Goal: Transaction & Acquisition: Book appointment/travel/reservation

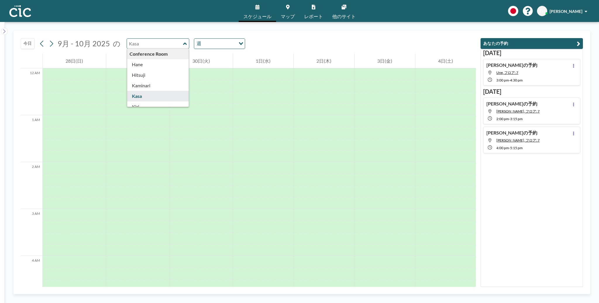
click at [179, 44] on div "Conference Room [PERSON_NAME] Kaminari [PERSON_NAME] [PERSON_NAME] [PERSON_NAME…" at bounding box center [158, 43] width 63 height 10
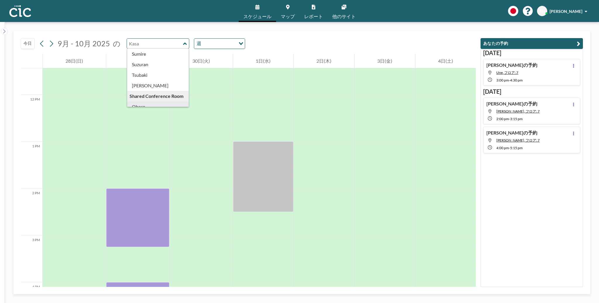
scroll to position [295, 0]
type input "Oboro"
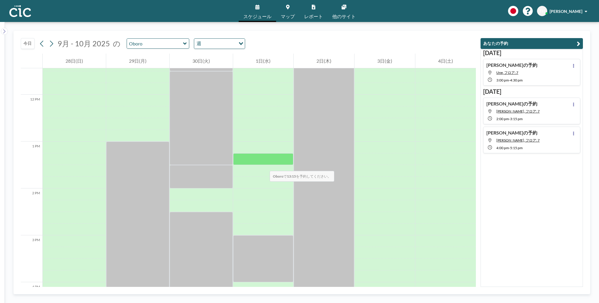
scroll to position [674, 0]
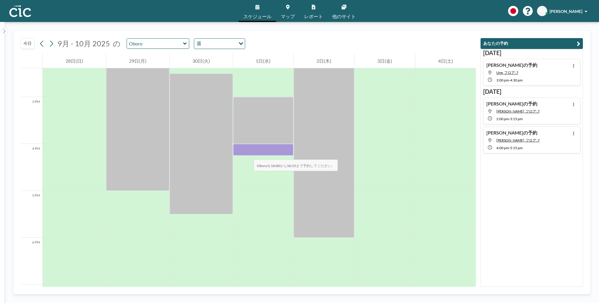
click at [248, 153] on div at bounding box center [263, 150] width 61 height 12
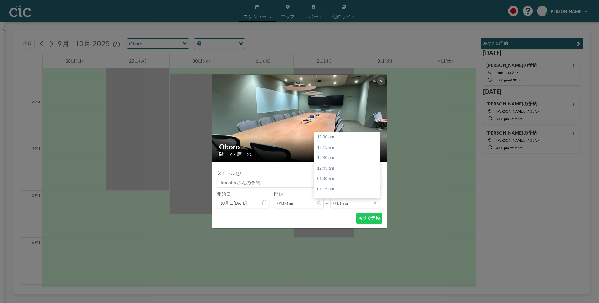
scroll to position [677, 0]
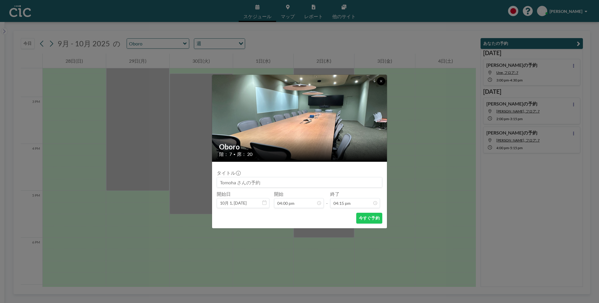
click at [381, 81] on icon at bounding box center [382, 81] width 4 height 4
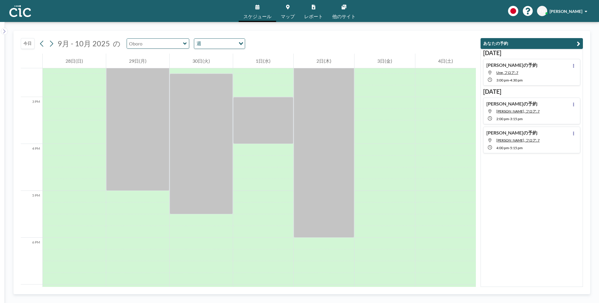
click at [177, 41] on input "text" at bounding box center [155, 44] width 56 height 10
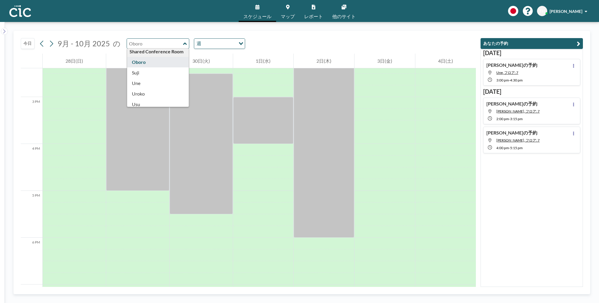
scroll to position [301, 0]
type input "Une"
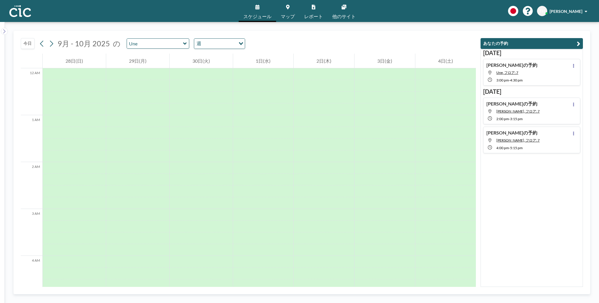
scroll to position [363, 0]
click at [183, 44] on icon at bounding box center [185, 44] width 4 height 6
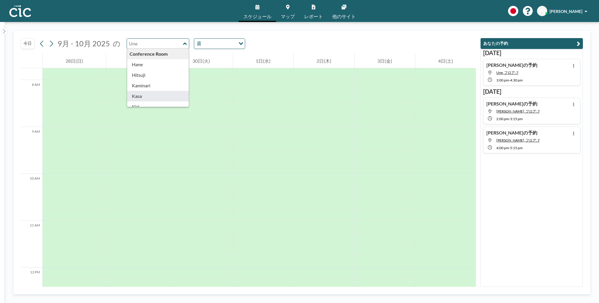
scroll to position [8, 0]
click at [283, 14] on span "マップ" at bounding box center [288, 16] width 14 height 5
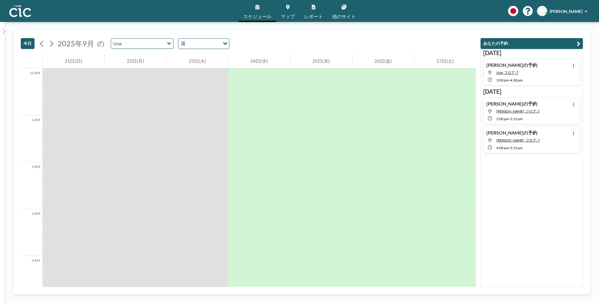
scroll to position [562, 0]
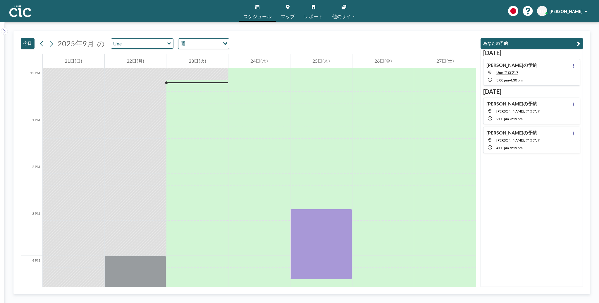
click at [167, 46] on icon at bounding box center [169, 44] width 4 height 6
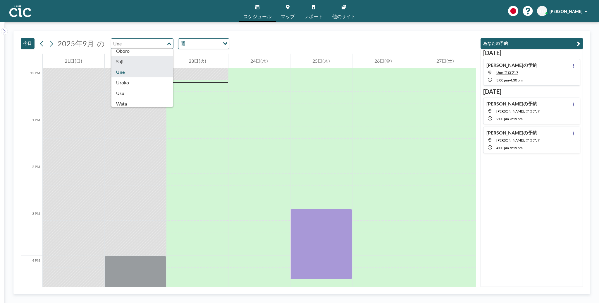
type input "Suji"
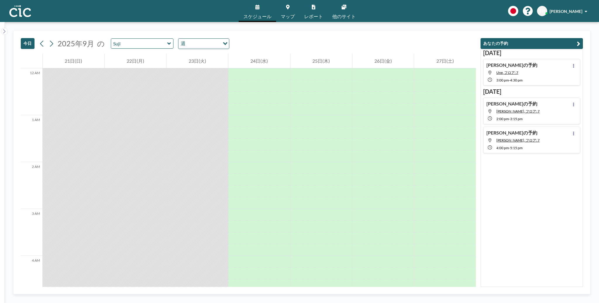
scroll to position [562, 0]
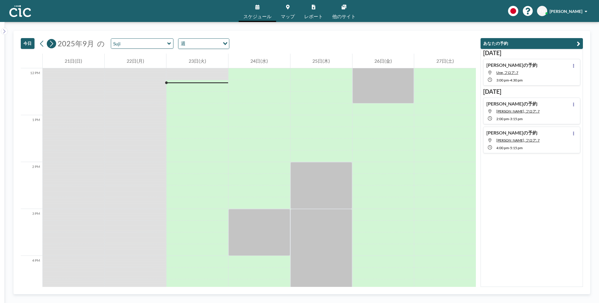
click at [49, 44] on icon at bounding box center [52, 43] width 6 height 9
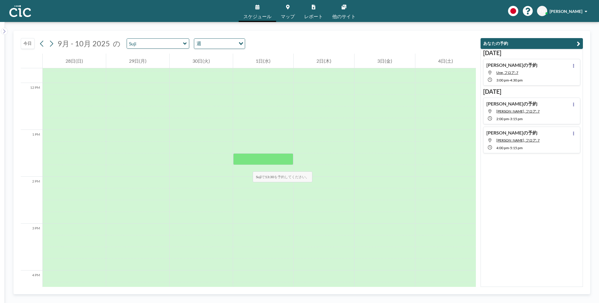
scroll to position [685, 0]
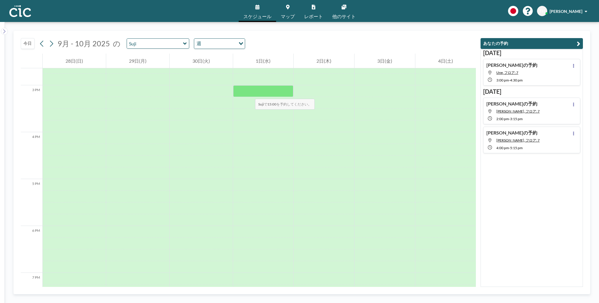
click at [249, 93] on div at bounding box center [263, 91] width 61 height 12
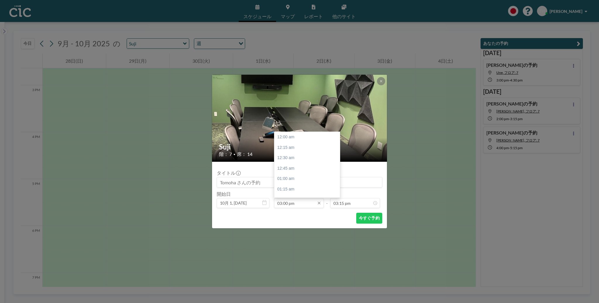
scroll to position [636, 0]
click at [286, 179] on div "04:00 pm" at bounding box center [308, 178] width 67 height 11
type input "04:00 pm"
type input "04:15 pm"
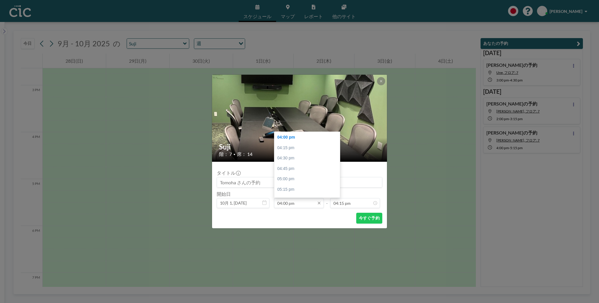
click at [291, 201] on input "04:00 pm" at bounding box center [299, 203] width 50 height 10
click at [286, 136] on div "03:45 pm" at bounding box center [308, 136] width 67 height 11
type input "03:45 pm"
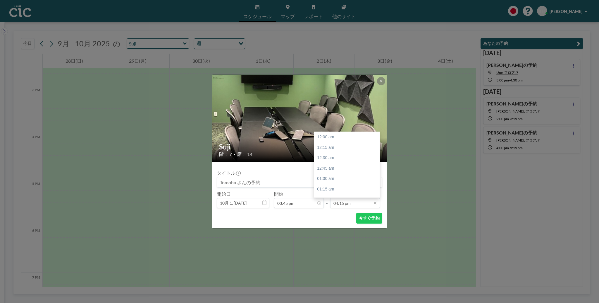
scroll to position [677, 0]
click at [339, 206] on input "04:15 pm" at bounding box center [355, 203] width 50 height 10
click at [330, 190] on div "05:30 pm" at bounding box center [347, 189] width 67 height 11
type input "05:30 pm"
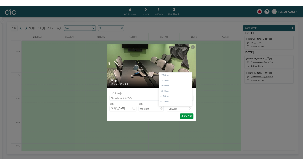
scroll to position [729, 0]
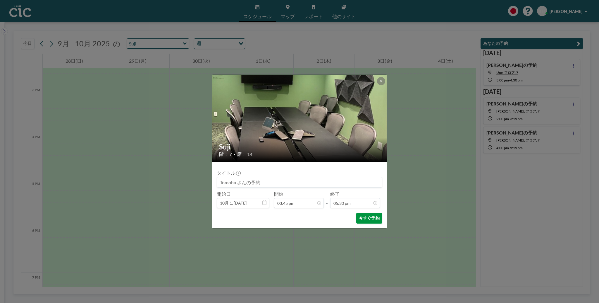
click at [369, 222] on button "今すぐ予約" at bounding box center [369, 217] width 26 height 11
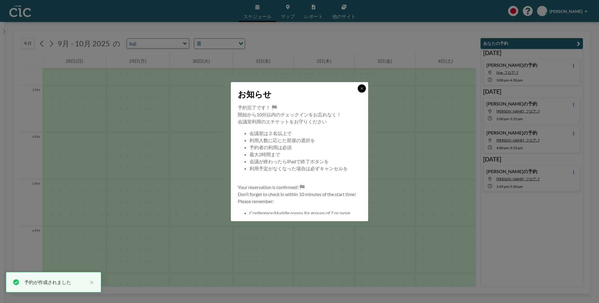
click at [362, 91] on button at bounding box center [362, 88] width 8 height 8
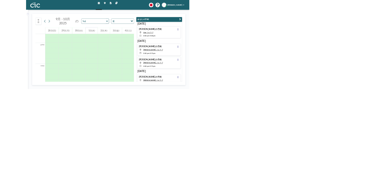
scroll to position [685, 0]
